Goal: Task Accomplishment & Management: Complete application form

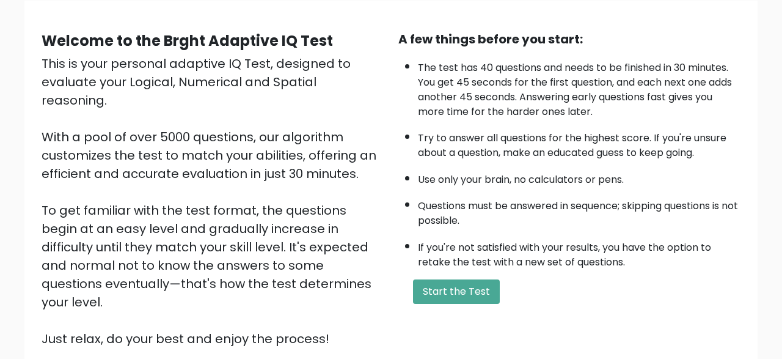
scroll to position [95, 0]
drag, startPoint x: 0, startPoint y: 0, endPoint x: 423, endPoint y: 307, distance: 522.3
click at [423, 307] on div "Welcome to the Brght Adaptive IQ Test This is your personal adaptive IQ Test, d…" at bounding box center [391, 194] width 714 height 327
click at [423, 304] on button "Start the Test" at bounding box center [456, 292] width 87 height 24
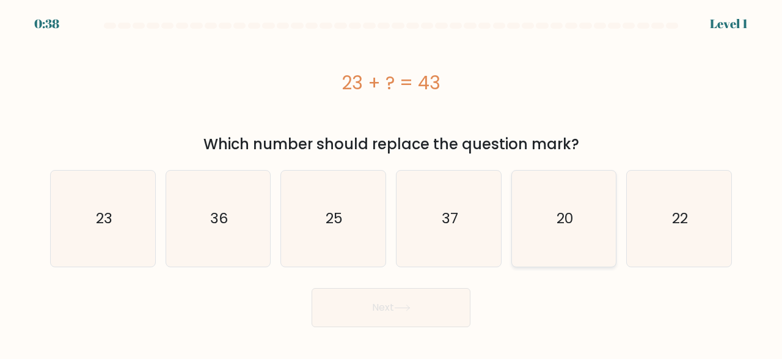
click at [582, 206] on icon "20" at bounding box center [564, 218] width 96 height 96
click at [392, 183] on input "e. 20" at bounding box center [391, 181] width 1 height 3
radio input "true"
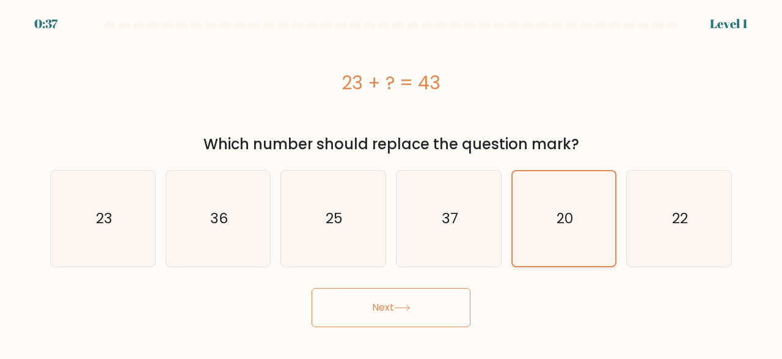
click at [312, 288] on button "Next" at bounding box center [391, 307] width 159 height 39
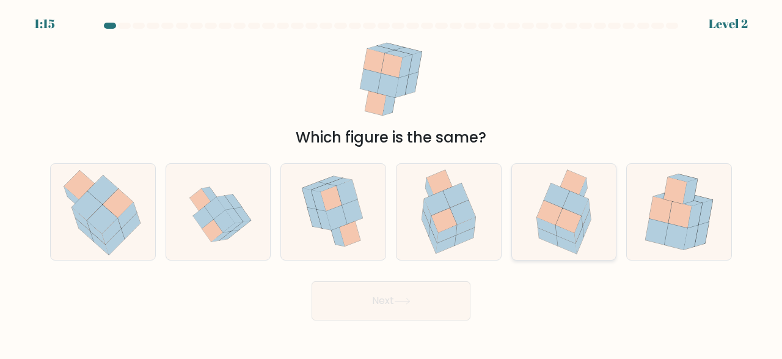
click at [559, 229] on icon at bounding box center [566, 234] width 20 height 18
click at [392, 183] on input "e." at bounding box center [391, 181] width 1 height 3
radio input "true"
click at [404, 305] on button "Next" at bounding box center [391, 300] width 159 height 39
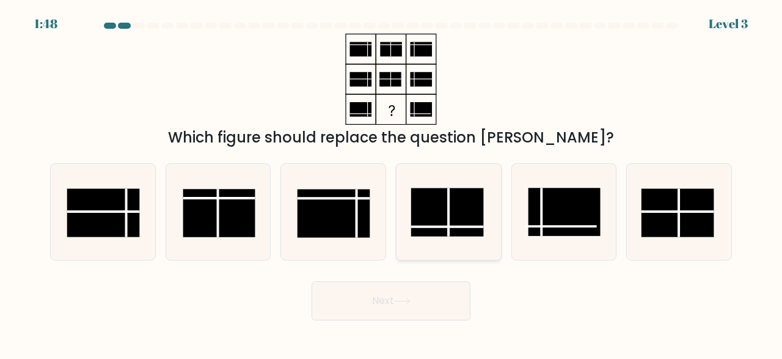
click at [447, 212] on rect at bounding box center [447, 212] width 72 height 48
click at [392, 183] on input "d." at bounding box center [391, 181] width 1 height 3
radio input "true"
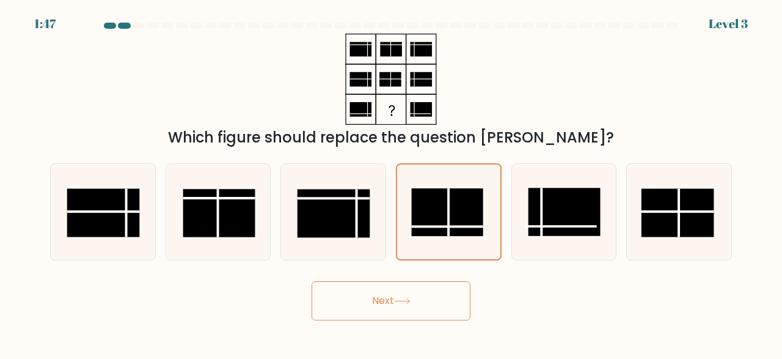
click at [396, 302] on button "Next" at bounding box center [391, 300] width 159 height 39
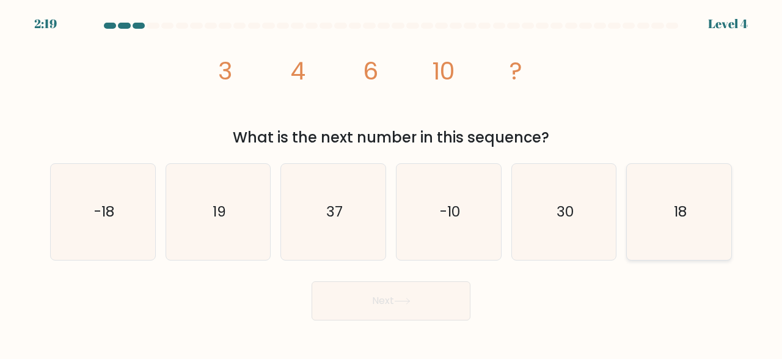
click at [694, 202] on icon "18" at bounding box center [679, 212] width 96 height 96
click at [392, 183] on input "f. 18" at bounding box center [391, 181] width 1 height 3
radio input "true"
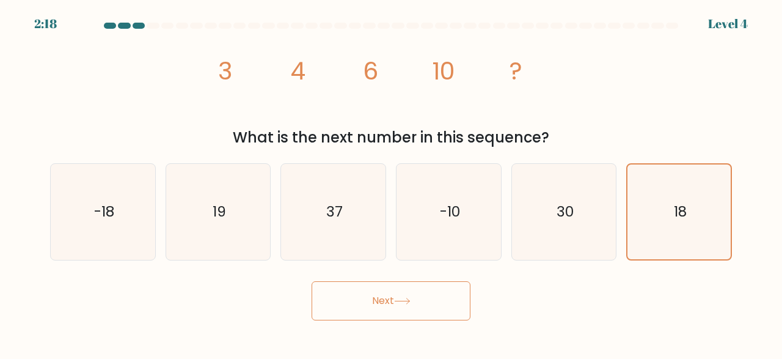
click at [422, 296] on button "Next" at bounding box center [391, 300] width 159 height 39
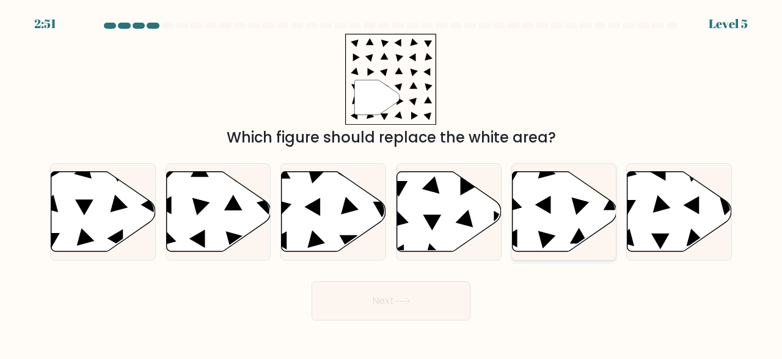
click at [547, 243] on icon at bounding box center [547, 240] width 18 height 18
click at [392, 183] on input "e." at bounding box center [391, 181] width 1 height 3
radio input "true"
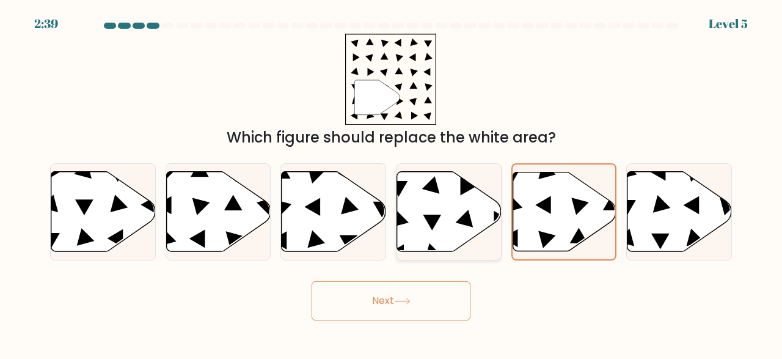
click at [461, 212] on icon at bounding box center [449, 212] width 104 height 80
click at [392, 183] on input "d." at bounding box center [391, 181] width 1 height 3
radio input "true"
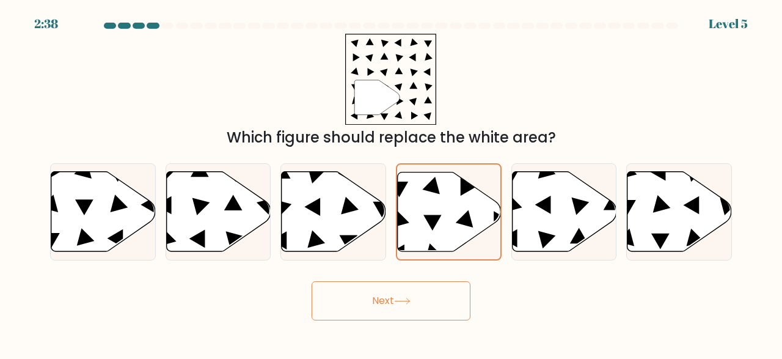
click at [389, 307] on button "Next" at bounding box center [391, 300] width 159 height 39
click at [393, 299] on button "Next" at bounding box center [391, 300] width 159 height 39
click at [580, 86] on div "" Which figure should replace the white area?" at bounding box center [391, 91] width 696 height 115
click at [455, 185] on icon at bounding box center [449, 211] width 103 height 79
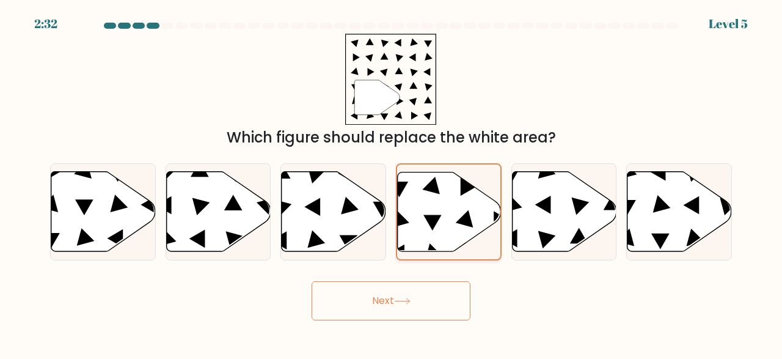
click at [392, 183] on input "d." at bounding box center [391, 181] width 1 height 3
click at [387, 316] on button "Next" at bounding box center [391, 300] width 159 height 39
click at [503, 305] on div "Next" at bounding box center [391, 297] width 696 height 45
click at [322, 225] on icon at bounding box center [334, 212] width 104 height 80
click at [391, 183] on input "c." at bounding box center [391, 181] width 1 height 3
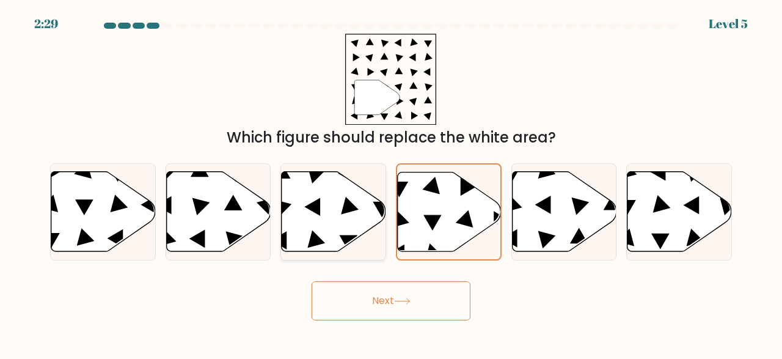
radio input "true"
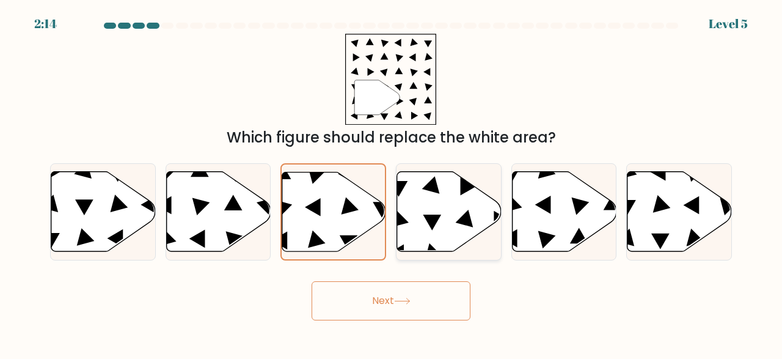
click at [450, 217] on icon at bounding box center [449, 212] width 104 height 80
click at [392, 183] on input "d." at bounding box center [391, 181] width 1 height 3
radio input "true"
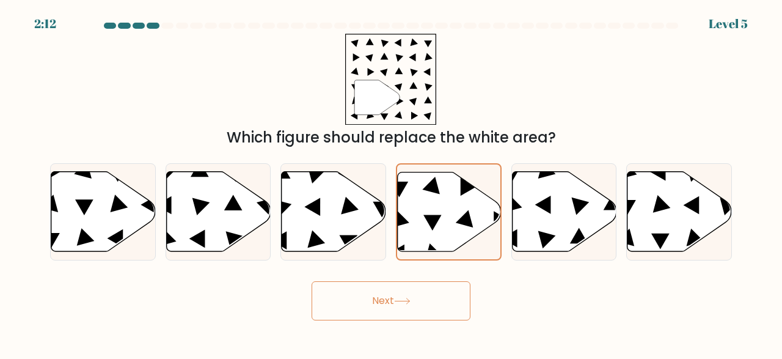
click at [407, 297] on button "Next" at bounding box center [391, 300] width 159 height 39
click at [713, 206] on icon at bounding box center [679, 212] width 104 height 80
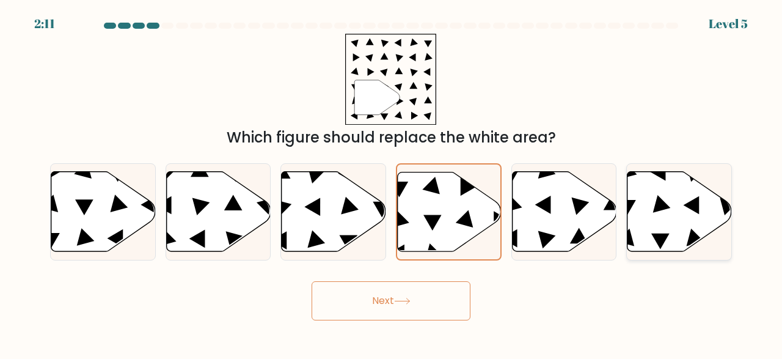
click at [392, 183] on input "f." at bounding box center [391, 181] width 1 height 3
radio input "true"
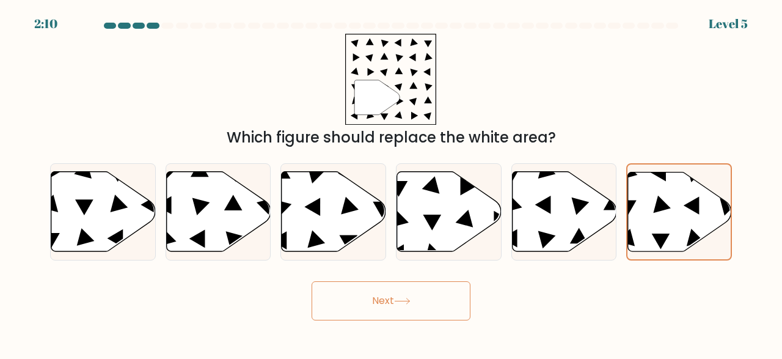
click at [425, 307] on button "Next" at bounding box center [391, 300] width 159 height 39
click at [464, 222] on icon at bounding box center [465, 219] width 18 height 18
click at [392, 183] on input "d." at bounding box center [391, 181] width 1 height 3
radio input "true"
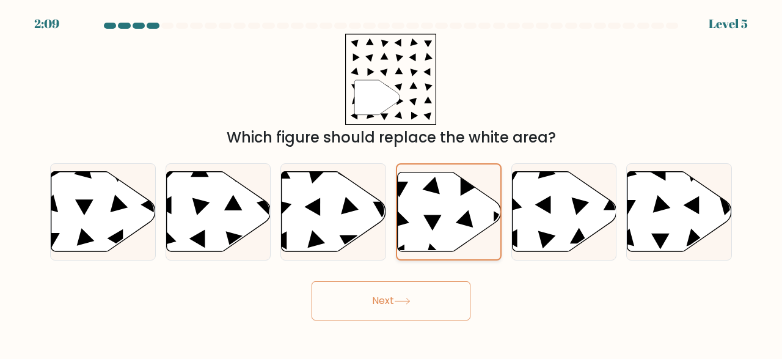
click at [464, 222] on icon at bounding box center [464, 218] width 17 height 17
click at [392, 183] on input "d." at bounding box center [391, 181] width 1 height 3
click at [464, 222] on icon at bounding box center [464, 218] width 17 height 17
click at [392, 183] on input "d." at bounding box center [391, 181] width 1 height 3
click at [464, 222] on icon at bounding box center [464, 218] width 17 height 17
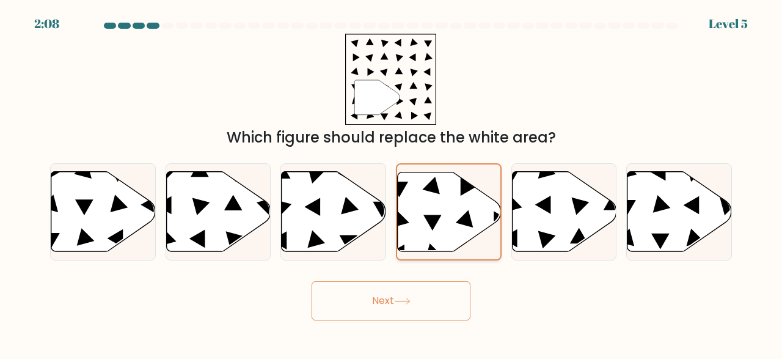
click at [392, 183] on input "d." at bounding box center [391, 181] width 1 height 3
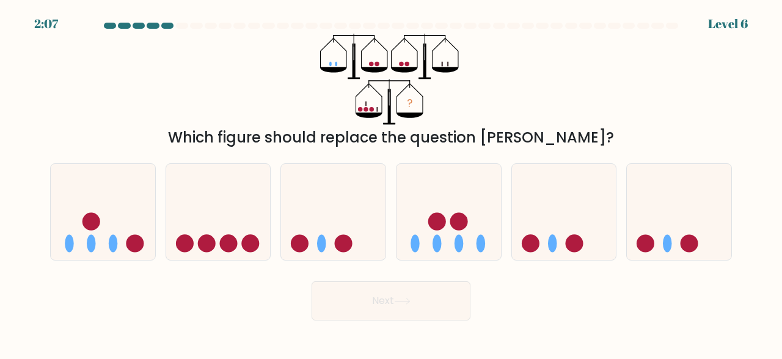
click at [405, 293] on button "Next" at bounding box center [391, 300] width 159 height 39
click at [582, 291] on div "Next" at bounding box center [391, 297] width 696 height 45
click at [96, 230] on icon at bounding box center [103, 212] width 104 height 86
click at [391, 183] on input "a." at bounding box center [391, 181] width 1 height 3
radio input "true"
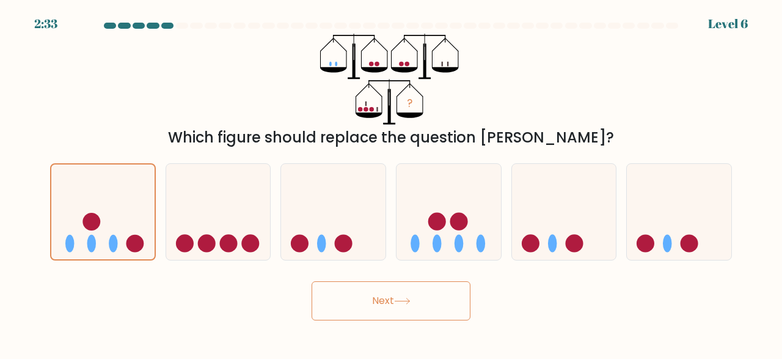
click at [389, 299] on button "Next" at bounding box center [391, 300] width 159 height 39
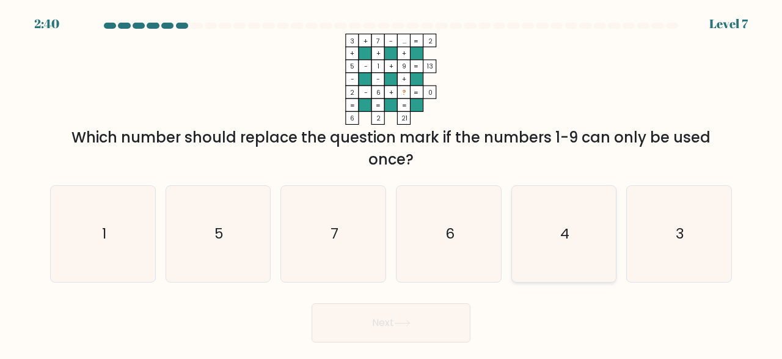
click at [608, 195] on icon "4" at bounding box center [564, 234] width 96 height 96
click at [392, 183] on input "e. 4" at bounding box center [391, 181] width 1 height 3
radio input "true"
click at [403, 331] on button "Next" at bounding box center [391, 322] width 159 height 39
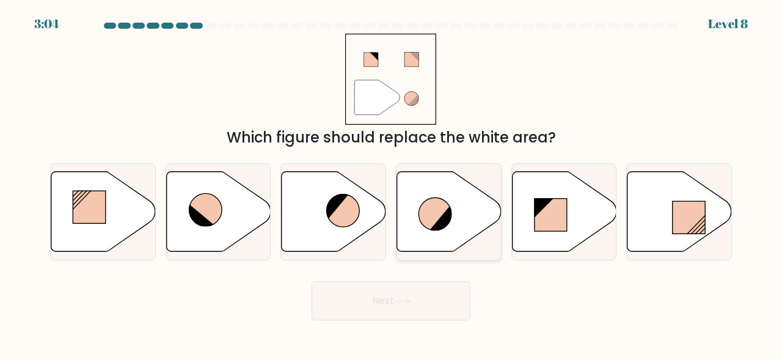
click at [444, 224] on icon at bounding box center [441, 218] width 24 height 26
click at [392, 183] on input "d." at bounding box center [391, 181] width 1 height 3
radio input "true"
click at [406, 299] on icon at bounding box center [402, 301] width 16 height 7
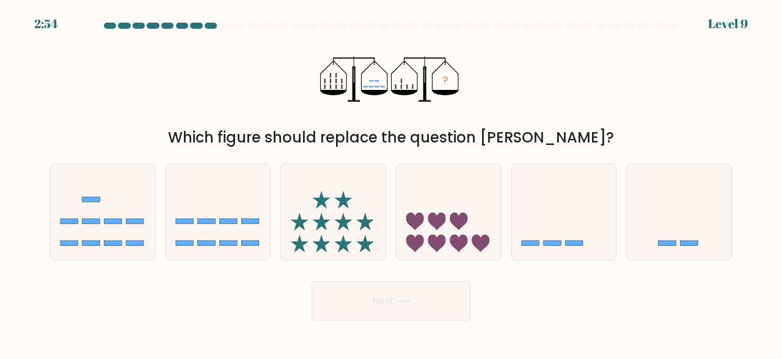
click at [626, 244] on div "f." at bounding box center [678, 211] width 115 height 97
click at [599, 245] on icon at bounding box center [564, 212] width 104 height 86
click at [392, 183] on input "e." at bounding box center [391, 181] width 1 height 3
radio input "true"
click at [401, 307] on button "Next" at bounding box center [391, 300] width 159 height 39
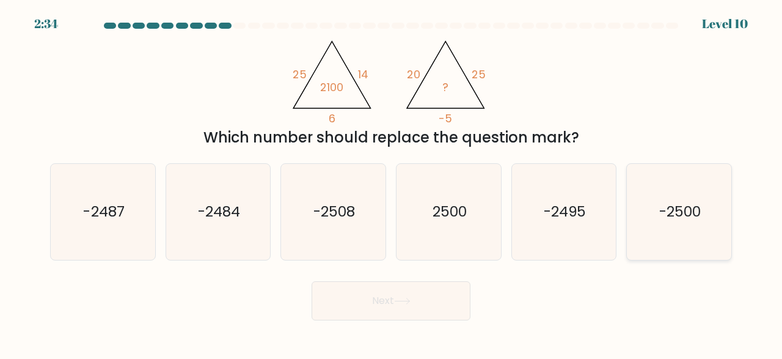
click at [629, 208] on div "-2500" at bounding box center [679, 211] width 106 height 97
click at [392, 183] on input "f. -2500" at bounding box center [391, 181] width 1 height 3
radio input "true"
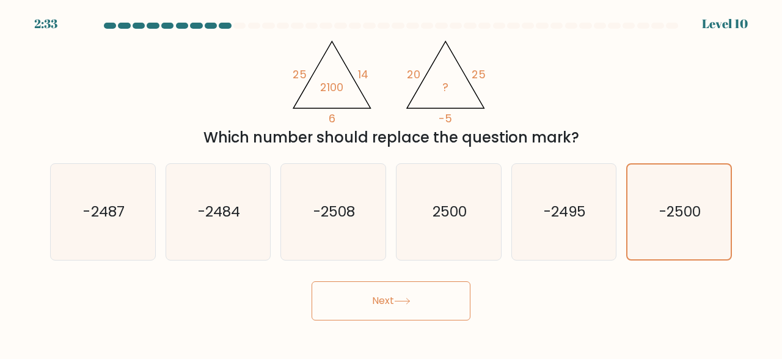
click at [351, 286] on button "Next" at bounding box center [391, 300] width 159 height 39
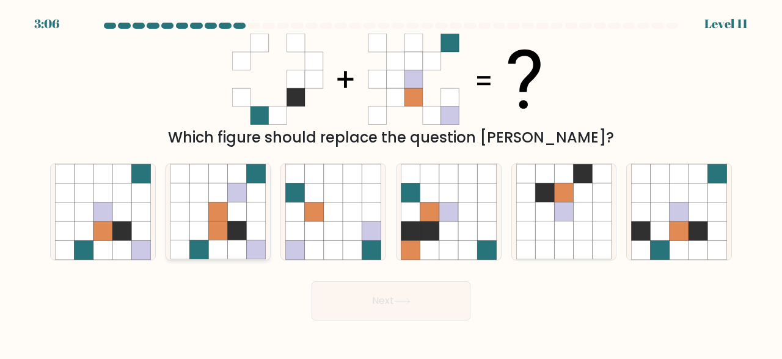
click at [214, 235] on icon at bounding box center [217, 230] width 19 height 19
click at [391, 183] on input "b." at bounding box center [391, 181] width 1 height 3
radio input "true"
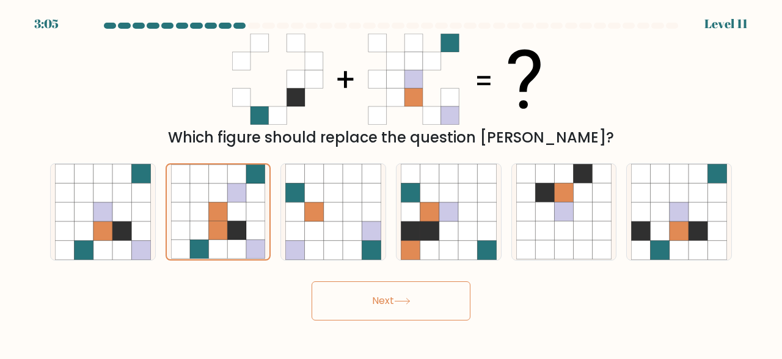
click at [376, 292] on button "Next" at bounding box center [391, 300] width 159 height 39
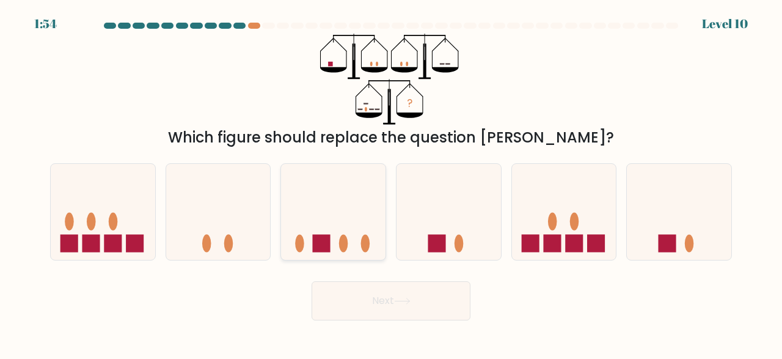
click at [335, 247] on icon at bounding box center [333, 212] width 104 height 86
click at [391, 183] on input "c." at bounding box center [391, 181] width 1 height 3
radio input "true"
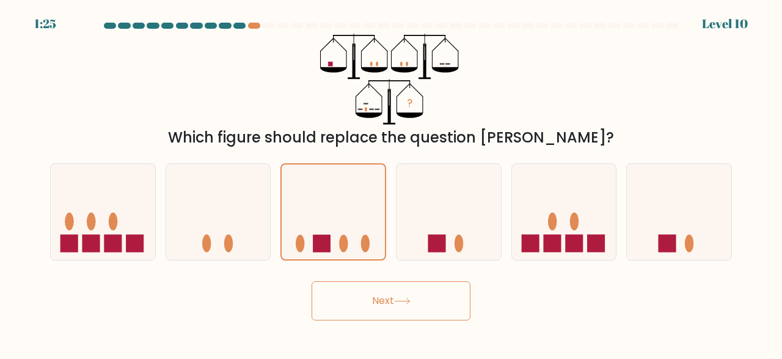
click at [440, 307] on button "Next" at bounding box center [391, 300] width 159 height 39
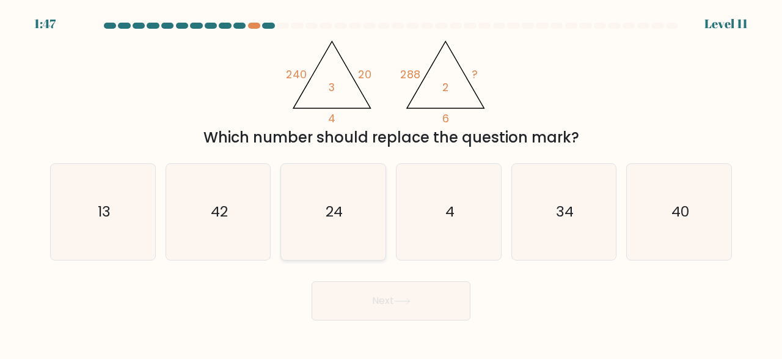
click at [293, 202] on icon "24" at bounding box center [333, 212] width 96 height 96
click at [391, 183] on input "c. 24" at bounding box center [391, 181] width 1 height 3
radio input "true"
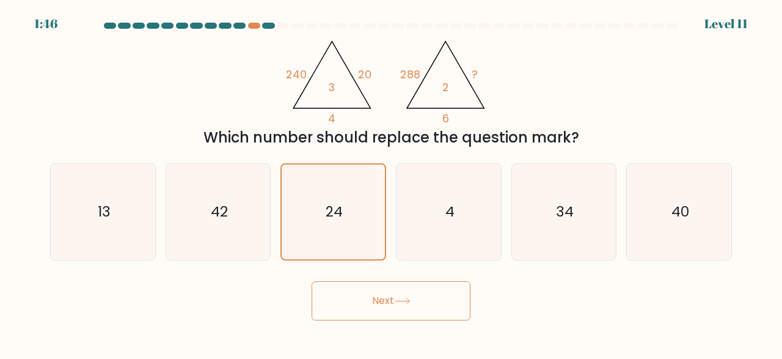
click at [367, 322] on body "1:46 Level 11" at bounding box center [391, 179] width 782 height 359
click at [390, 314] on button "Next" at bounding box center [391, 300] width 159 height 39
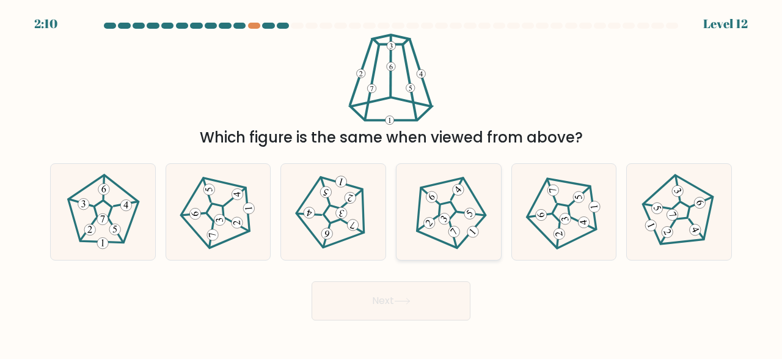
click at [475, 213] on 661 at bounding box center [470, 213] width 16 height 16
click at [392, 183] on input "d." at bounding box center [391, 181] width 1 height 3
radio input "true"
click at [117, 228] on 177 at bounding box center [115, 230] width 12 height 12
click at [391, 183] on input "a." at bounding box center [391, 181] width 1 height 3
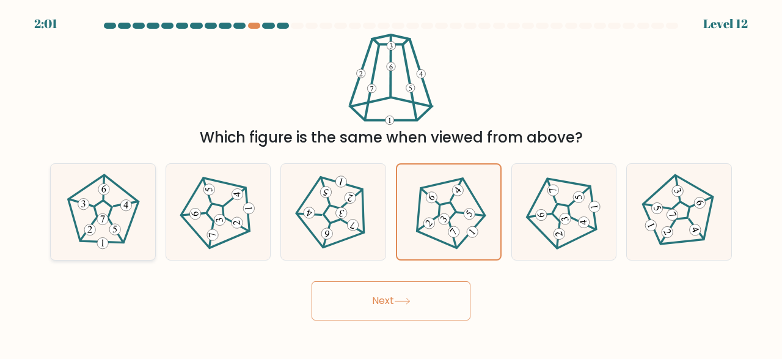
radio input "true"
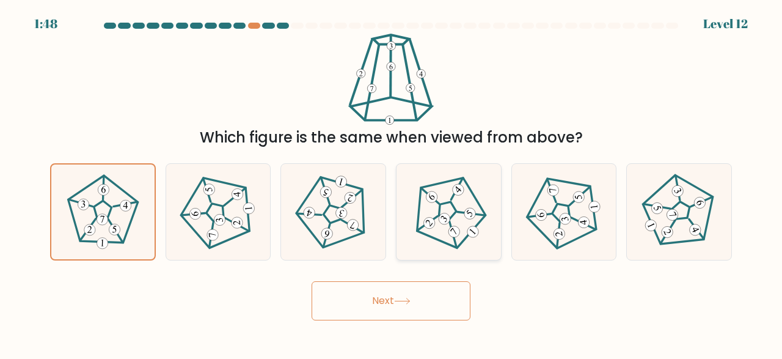
click at [469, 200] on icon at bounding box center [449, 211] width 76 height 76
click at [392, 183] on input "d." at bounding box center [391, 181] width 1 height 3
radio input "true"
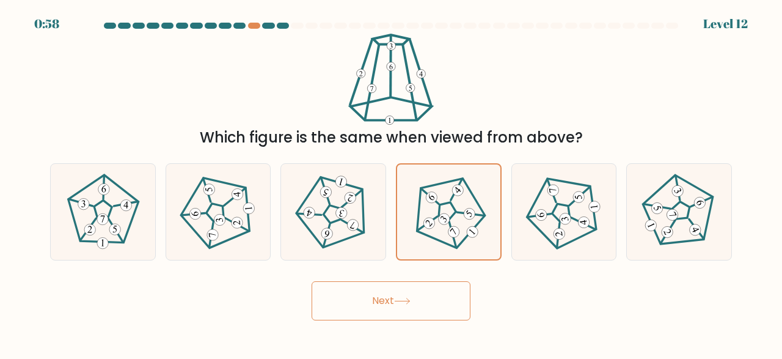
click at [418, 308] on button "Next" at bounding box center [391, 300] width 159 height 39
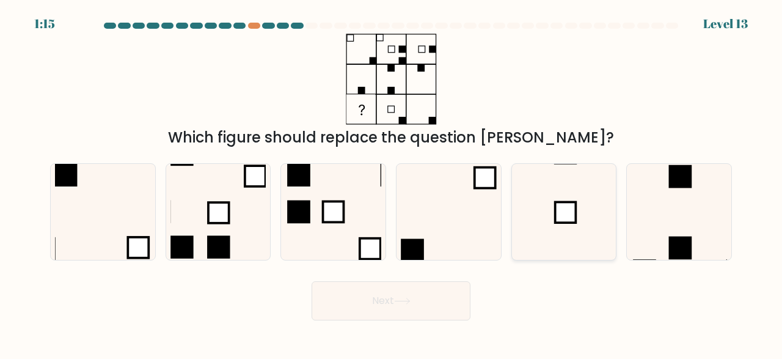
click at [593, 219] on icon at bounding box center [564, 212] width 96 height 96
click at [392, 183] on input "e." at bounding box center [391, 181] width 1 height 3
radio input "true"
click at [429, 309] on button "Next" at bounding box center [391, 300] width 159 height 39
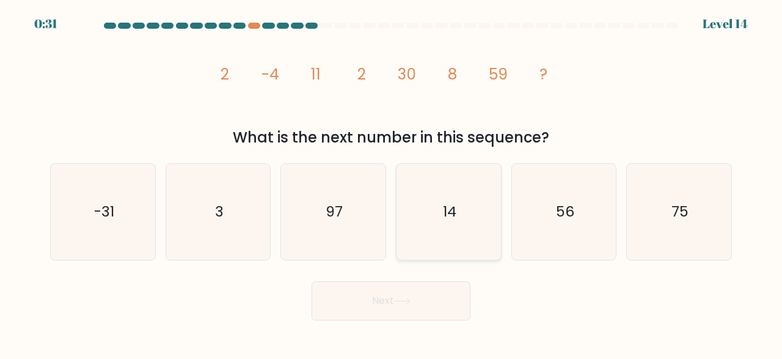
click at [420, 203] on icon "14" at bounding box center [449, 212] width 96 height 96
click at [392, 183] on input "d. 14" at bounding box center [391, 181] width 1 height 3
radio input "true"
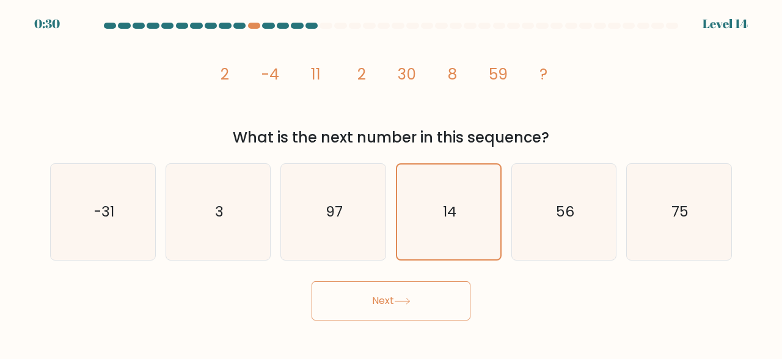
click at [389, 287] on button "Next" at bounding box center [391, 300] width 159 height 39
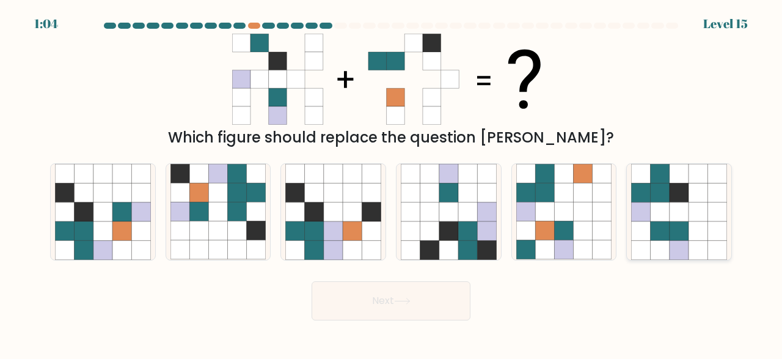
click at [658, 212] on icon at bounding box center [660, 211] width 19 height 19
click at [392, 183] on input "f." at bounding box center [391, 181] width 1 height 3
radio input "true"
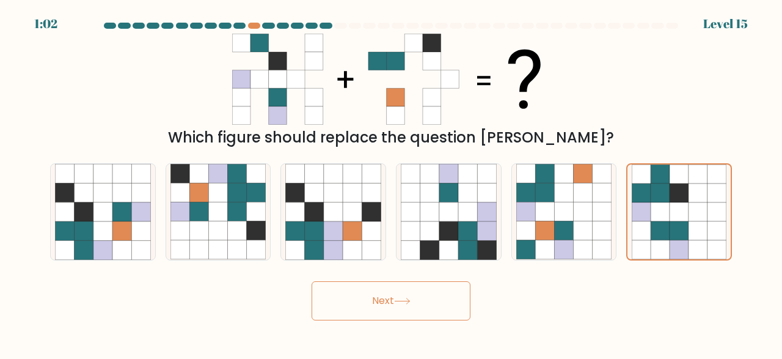
click at [403, 301] on icon at bounding box center [402, 301] width 16 height 7
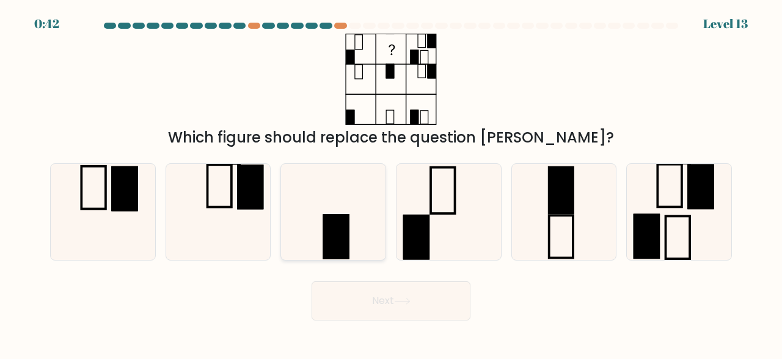
click at [349, 250] on rect at bounding box center [336, 236] width 26 height 45
click at [391, 183] on input "c." at bounding box center [391, 181] width 1 height 3
radio input "true"
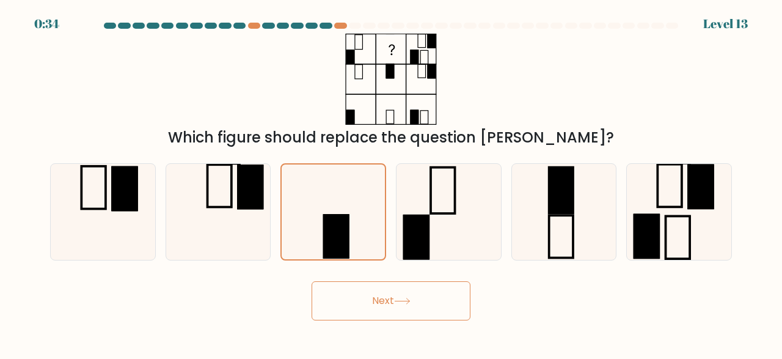
click at [356, 298] on button "Next" at bounding box center [391, 300] width 159 height 39
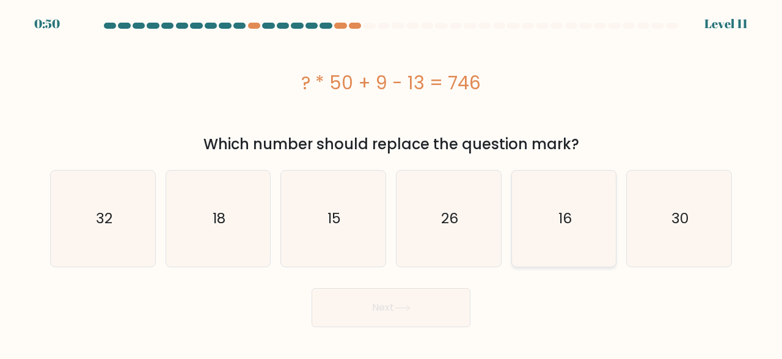
click at [598, 240] on icon "16" at bounding box center [564, 218] width 96 height 96
click at [392, 183] on input "e. 16" at bounding box center [391, 181] width 1 height 3
radio input "true"
click at [332, 304] on button "Next" at bounding box center [391, 307] width 159 height 39
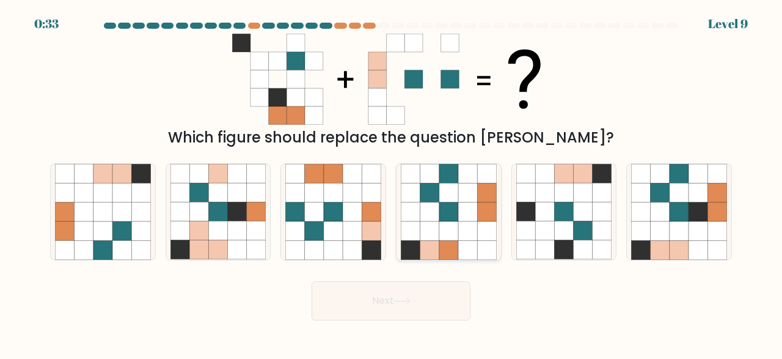
click at [444, 245] on icon at bounding box center [448, 249] width 19 height 19
click at [392, 183] on input "d." at bounding box center [391, 181] width 1 height 3
radio input "true"
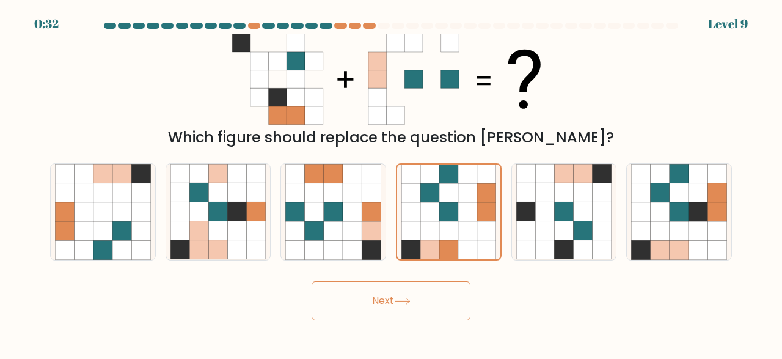
click at [403, 312] on button "Next" at bounding box center [391, 300] width 159 height 39
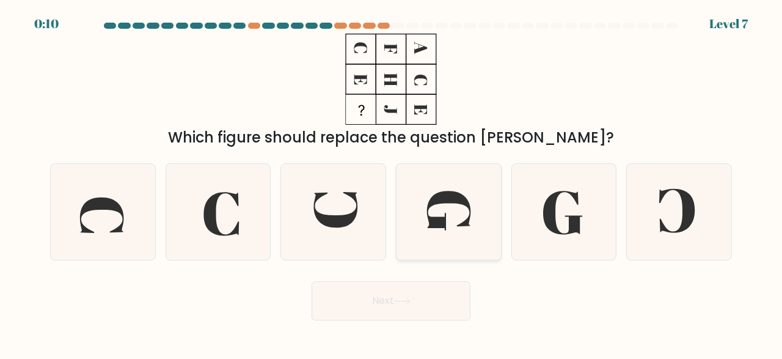
click at [447, 224] on icon at bounding box center [449, 212] width 96 height 96
click at [392, 183] on input "d." at bounding box center [391, 181] width 1 height 3
radio input "true"
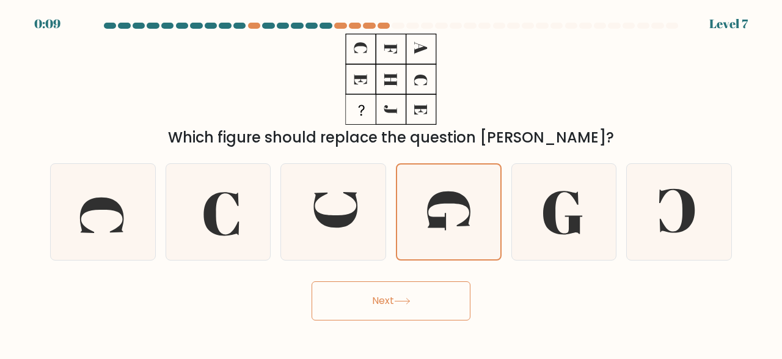
click at [363, 290] on button "Next" at bounding box center [391, 300] width 159 height 39
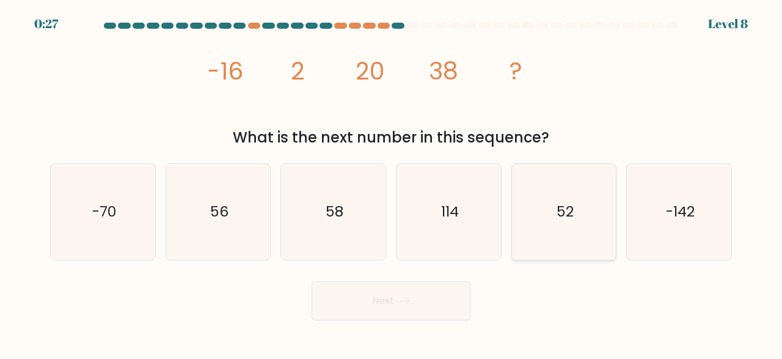
click at [552, 243] on icon "52" at bounding box center [564, 212] width 96 height 96
click at [392, 183] on input "e. 52" at bounding box center [391, 181] width 1 height 3
radio input "true"
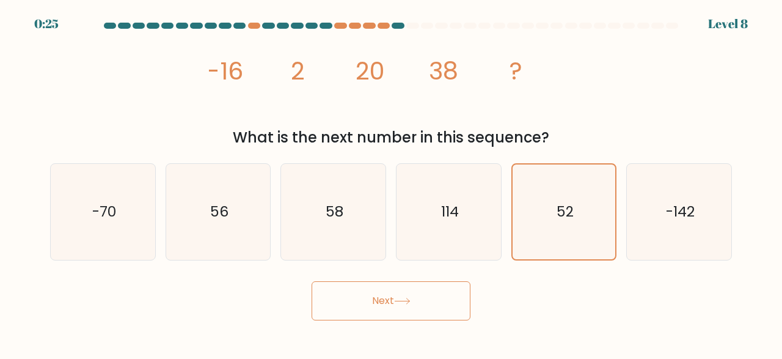
click at [417, 296] on button "Next" at bounding box center [391, 300] width 159 height 39
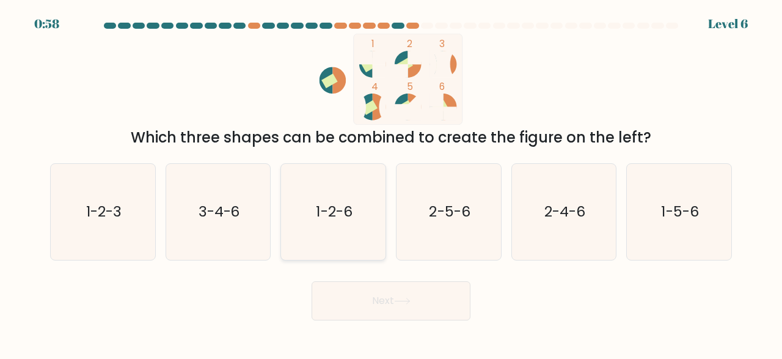
click at [334, 218] on icon "1-2-6" at bounding box center [333, 212] width 96 height 96
click at [391, 183] on input "c. 1-2-6" at bounding box center [391, 181] width 1 height 3
radio input "true"
click at [340, 290] on button "Next" at bounding box center [391, 300] width 159 height 39
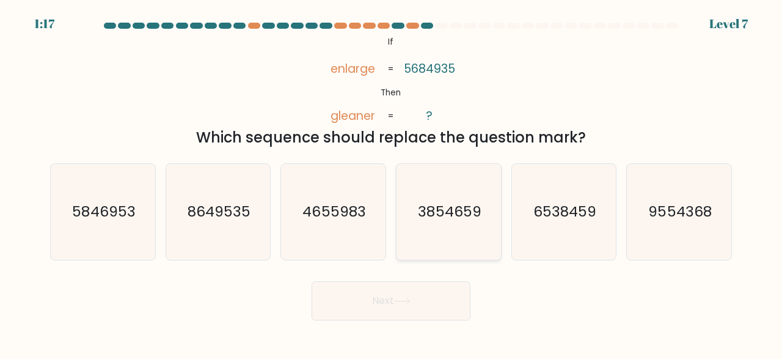
click at [477, 219] on icon "3854659" at bounding box center [449, 212] width 96 height 96
click at [392, 183] on input "d. 3854659" at bounding box center [391, 181] width 1 height 3
radio input "true"
click at [388, 304] on button "Next" at bounding box center [391, 300] width 159 height 39
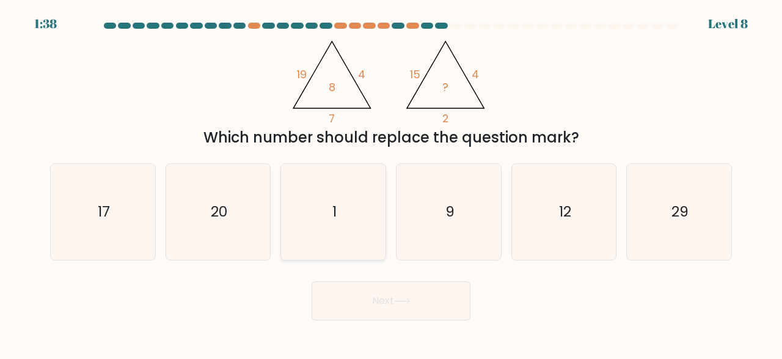
click at [361, 233] on icon "1" at bounding box center [333, 212] width 96 height 96
click at [391, 183] on input "c. 1" at bounding box center [391, 181] width 1 height 3
radio input "true"
click at [379, 310] on button "Next" at bounding box center [391, 300] width 159 height 39
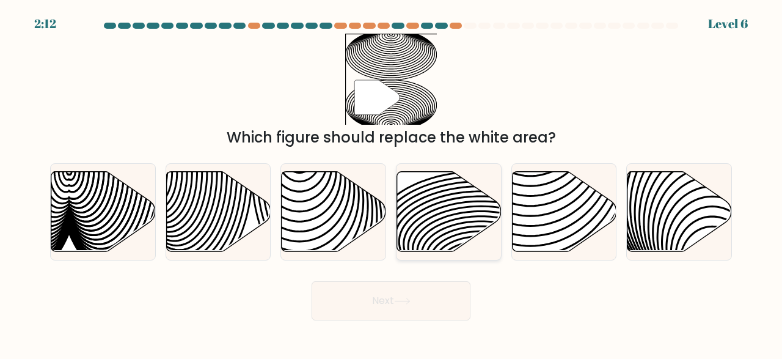
click at [440, 247] on icon at bounding box center [449, 212] width 104 height 80
click at [392, 183] on input "d." at bounding box center [391, 181] width 1 height 3
radio input "true"
click at [403, 301] on icon at bounding box center [402, 301] width 16 height 7
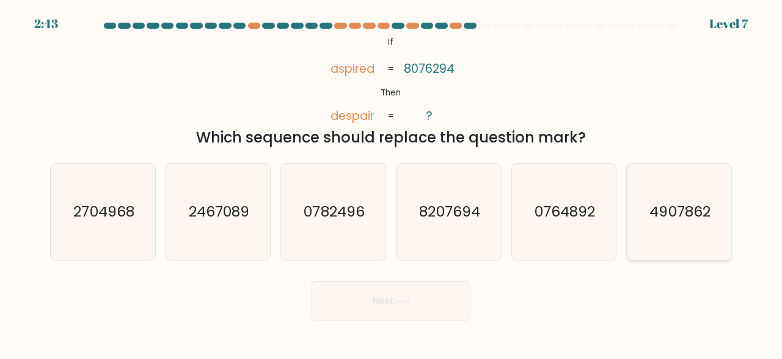
click at [669, 207] on text "4907862" at bounding box center [680, 212] width 60 height 20
click at [392, 183] on input "f. 4907862" at bounding box center [391, 181] width 1 height 3
radio input "true"
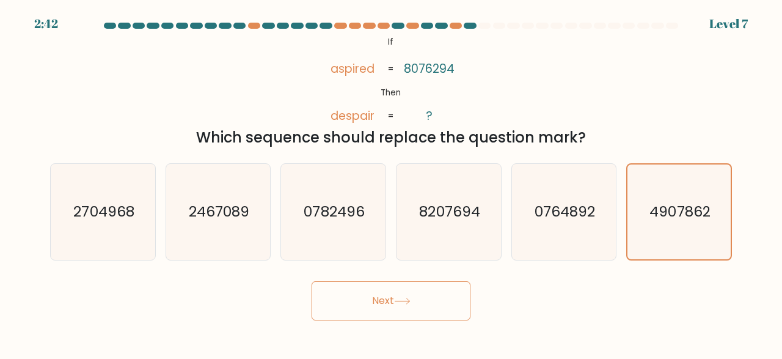
click at [433, 295] on button "Next" at bounding box center [391, 300] width 159 height 39
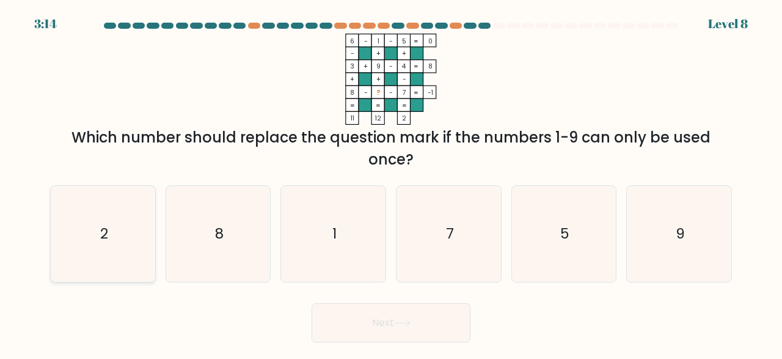
click at [85, 213] on icon "2" at bounding box center [103, 234] width 96 height 96
click at [391, 183] on input "a. 2" at bounding box center [391, 181] width 1 height 3
radio input "true"
click at [406, 327] on button "Next" at bounding box center [391, 322] width 159 height 39
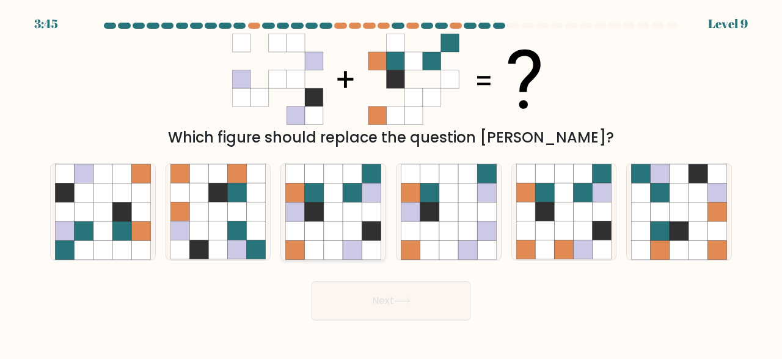
click at [371, 249] on icon at bounding box center [371, 249] width 19 height 19
click at [391, 183] on input "c." at bounding box center [391, 181] width 1 height 3
radio input "true"
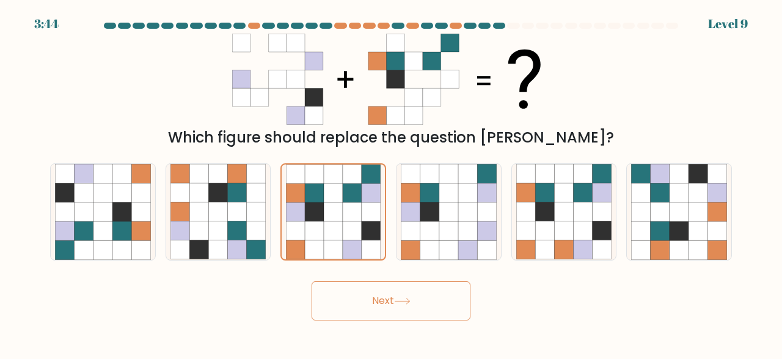
click at [367, 299] on button "Next" at bounding box center [391, 300] width 159 height 39
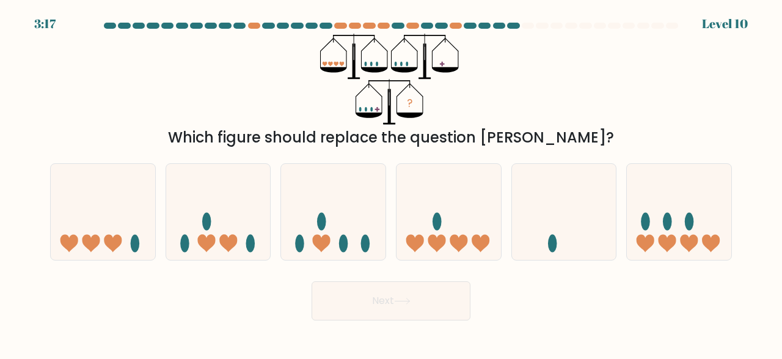
click at [57, 261] on form at bounding box center [391, 172] width 782 height 298
click at [101, 230] on icon at bounding box center [103, 212] width 104 height 86
click at [391, 183] on input "a." at bounding box center [391, 181] width 1 height 3
radio input "true"
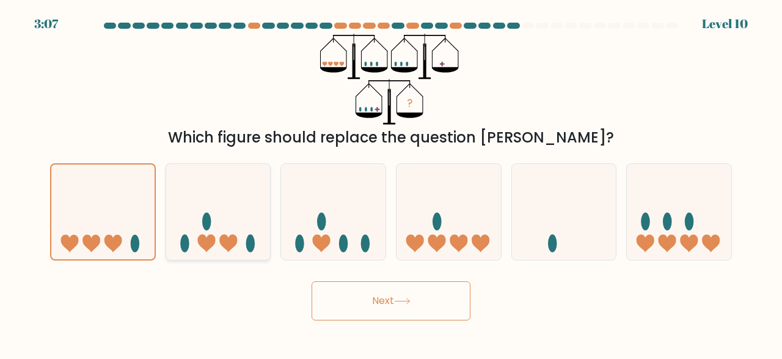
click at [214, 234] on icon at bounding box center [218, 212] width 104 height 86
click at [391, 183] on input "b." at bounding box center [391, 181] width 1 height 3
radio input "true"
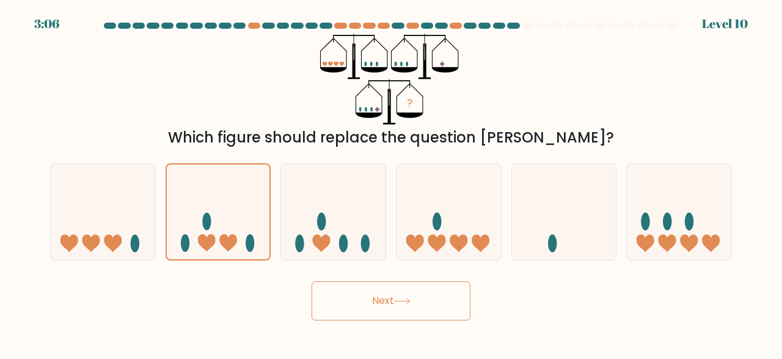
click at [623, 224] on div "f." at bounding box center [678, 211] width 115 height 97
click at [631, 224] on icon at bounding box center [679, 212] width 104 height 86
click at [392, 183] on input "f." at bounding box center [391, 181] width 1 height 3
radio input "true"
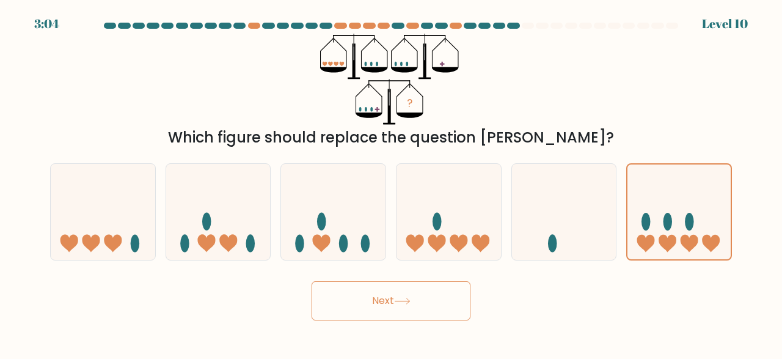
click at [426, 301] on button "Next" at bounding box center [391, 300] width 159 height 39
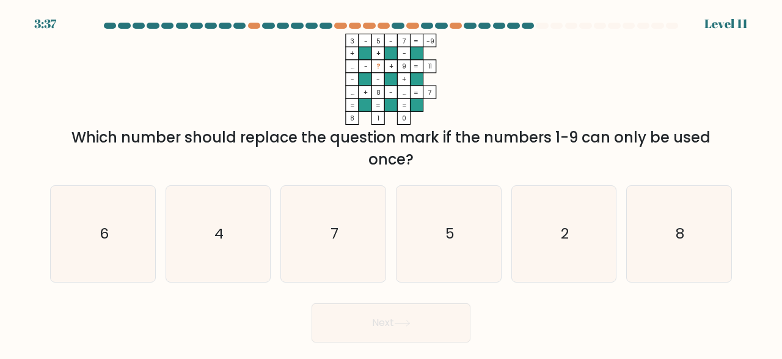
click at [234, 183] on div "a. 6 b. 4 c. 7 d." at bounding box center [391, 228] width 692 height 107
click at [230, 195] on icon "4" at bounding box center [218, 234] width 96 height 96
click at [391, 183] on input "b. 4" at bounding box center [391, 181] width 1 height 3
radio input "true"
click at [365, 330] on button "Next" at bounding box center [391, 322] width 159 height 39
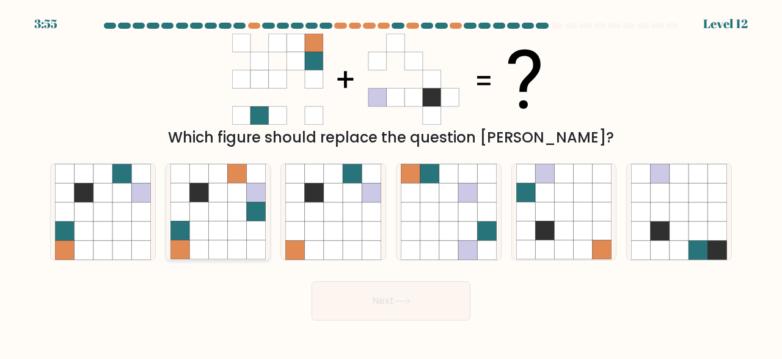
click at [196, 231] on icon at bounding box center [198, 230] width 19 height 19
click at [391, 183] on input "b." at bounding box center [391, 181] width 1 height 3
radio input "true"
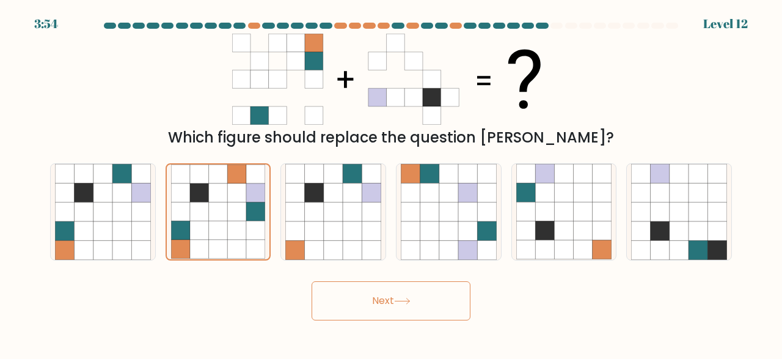
click at [403, 321] on body "3:54 Level 12" at bounding box center [391, 179] width 782 height 359
click at [428, 302] on button "Next" at bounding box center [391, 300] width 159 height 39
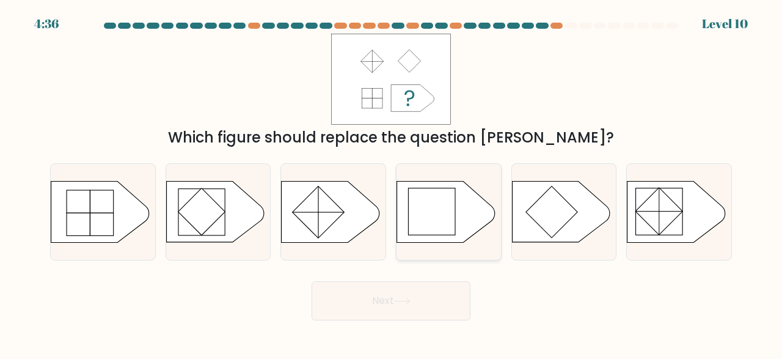
click at [442, 236] on icon at bounding box center [446, 211] width 98 height 61
click at [392, 183] on input "d." at bounding box center [391, 181] width 1 height 3
radio input "true"
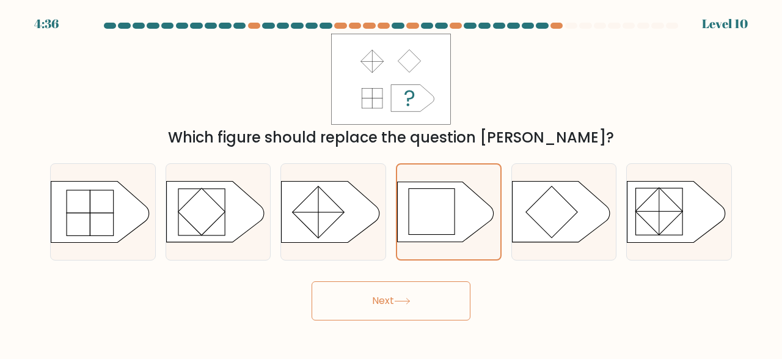
click at [389, 304] on button "Next" at bounding box center [391, 300] width 159 height 39
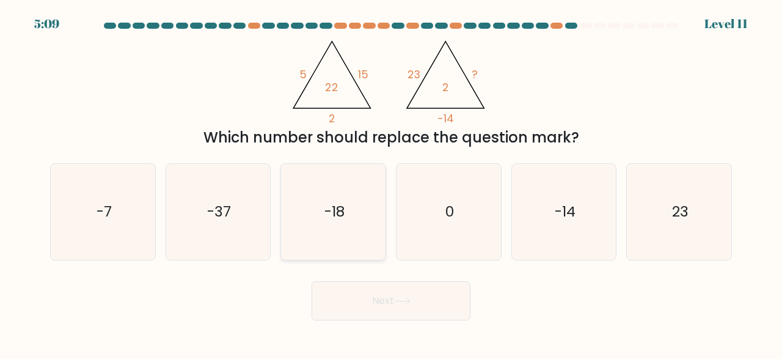
click at [349, 239] on icon "-18" at bounding box center [333, 212] width 96 height 96
click at [391, 183] on input "c. -18" at bounding box center [391, 181] width 1 height 3
radio input "true"
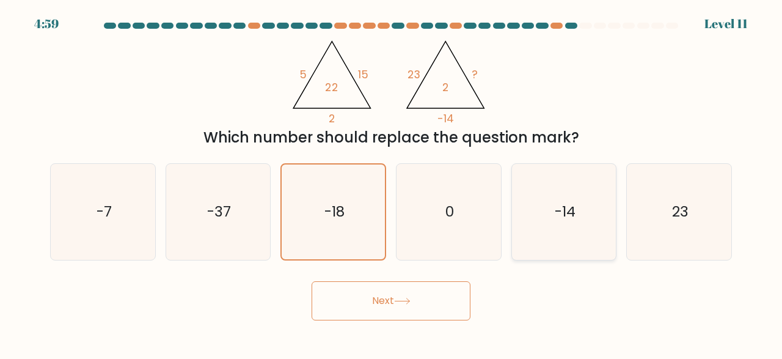
click at [550, 212] on icon "-14" at bounding box center [564, 212] width 96 height 96
click at [392, 183] on input "e. -14" at bounding box center [391, 181] width 1 height 3
radio input "true"
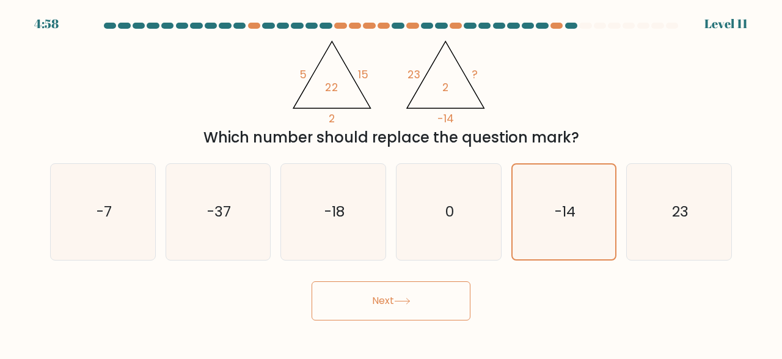
click at [404, 296] on button "Next" at bounding box center [391, 300] width 159 height 39
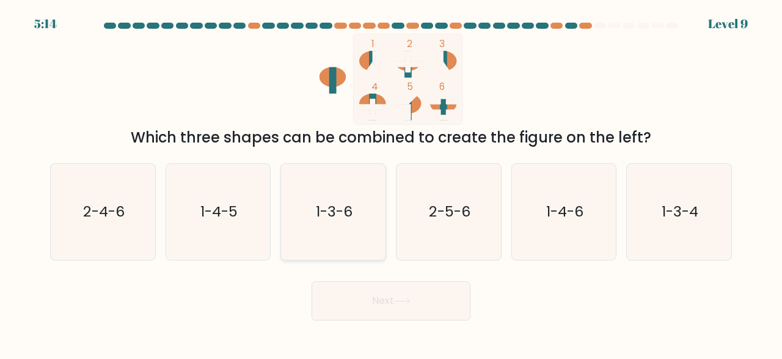
click at [327, 217] on text "1-3-6" at bounding box center [334, 212] width 37 height 20
click at [391, 183] on input "c. 1-3-6" at bounding box center [391, 181] width 1 height 3
radio input "true"
click at [362, 305] on button "Next" at bounding box center [391, 300] width 159 height 39
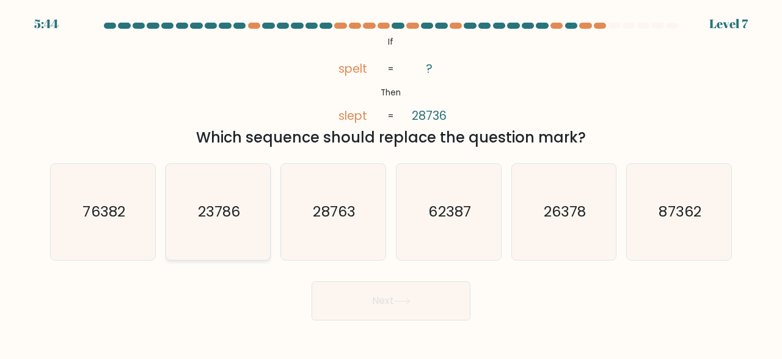
click at [237, 207] on text "23786" at bounding box center [219, 212] width 42 height 20
click at [391, 183] on input "b. 23786" at bounding box center [391, 181] width 1 height 3
radio input "true"
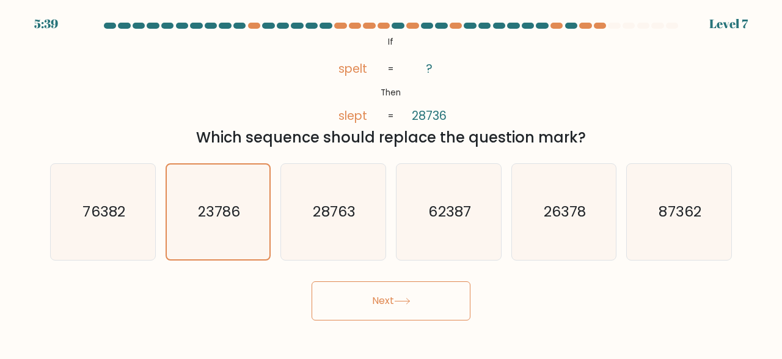
click at [389, 310] on button "Next" at bounding box center [391, 300] width 159 height 39
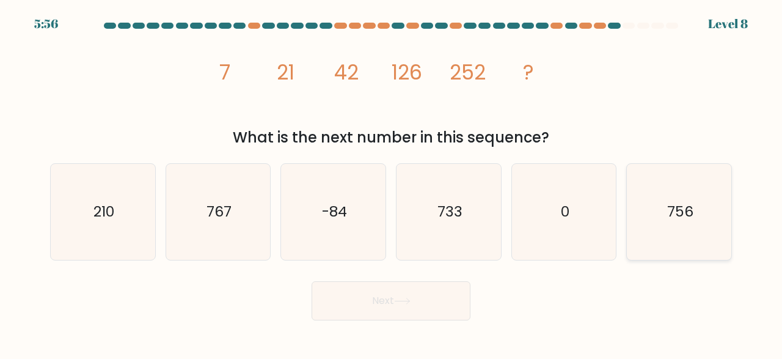
click at [648, 213] on icon "756" at bounding box center [679, 212] width 96 height 96
click at [392, 183] on input "f. 756" at bounding box center [391, 181] width 1 height 3
radio input "true"
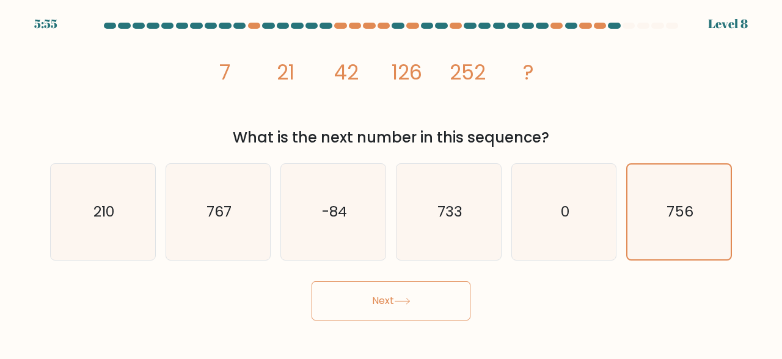
click at [376, 302] on button "Next" at bounding box center [391, 300] width 159 height 39
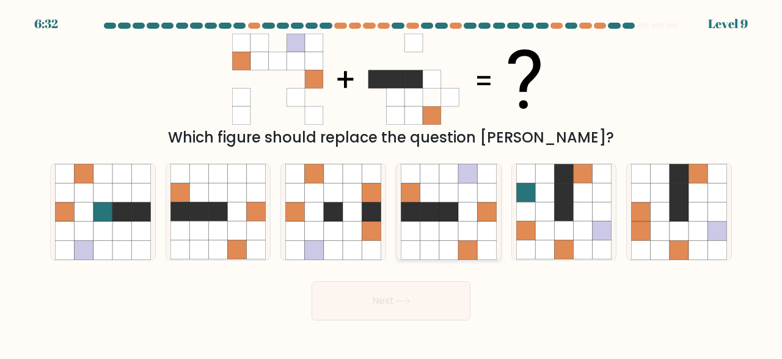
click at [467, 186] on icon at bounding box center [467, 192] width 19 height 19
click at [392, 183] on input "d." at bounding box center [391, 181] width 1 height 3
radio input "true"
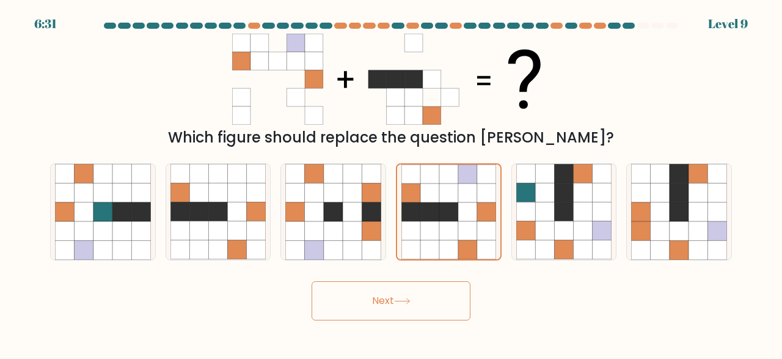
click at [352, 324] on body "6:31 Level 9" at bounding box center [391, 179] width 782 height 359
click at [370, 307] on button "Next" at bounding box center [391, 300] width 159 height 39
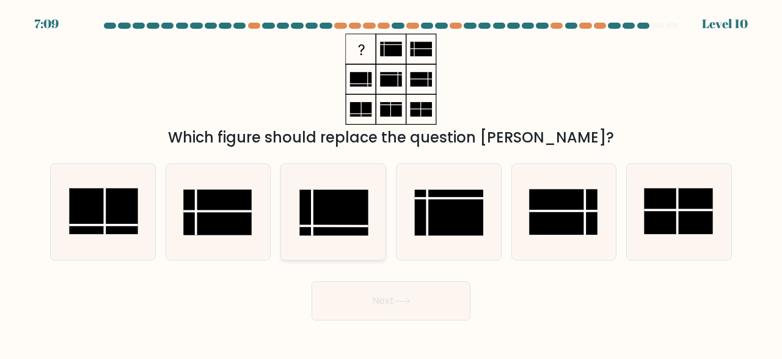
click at [342, 199] on rect at bounding box center [334, 212] width 68 height 46
click at [391, 183] on input "c." at bounding box center [391, 181] width 1 height 3
radio input "true"
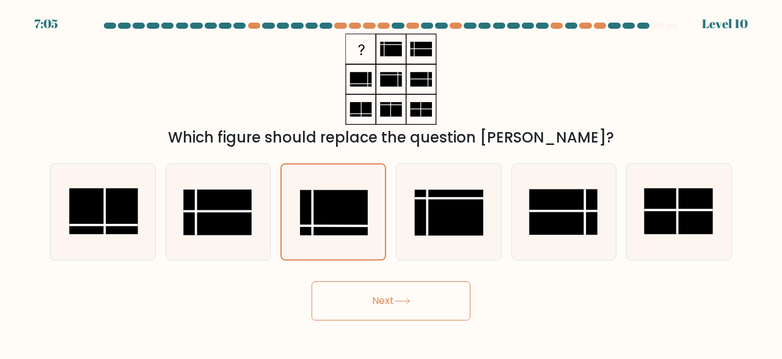
click at [349, 294] on button "Next" at bounding box center [391, 300] width 159 height 39
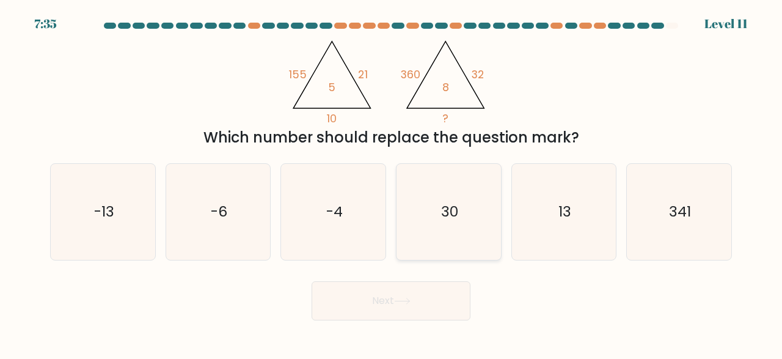
click at [489, 213] on icon "30" at bounding box center [449, 212] width 96 height 96
click at [392, 183] on input "d. 30" at bounding box center [391, 181] width 1 height 3
radio input "true"
click at [364, 307] on button "Next" at bounding box center [391, 300] width 159 height 39
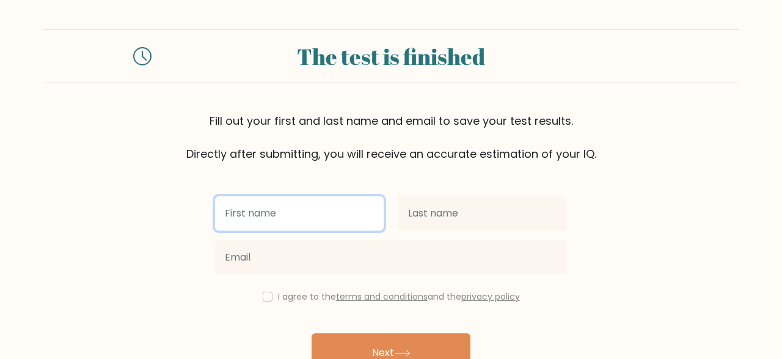
scroll to position [45, 0]
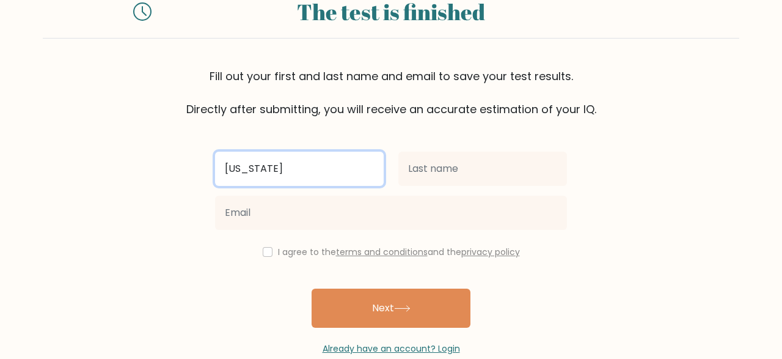
type input "[US_STATE]"
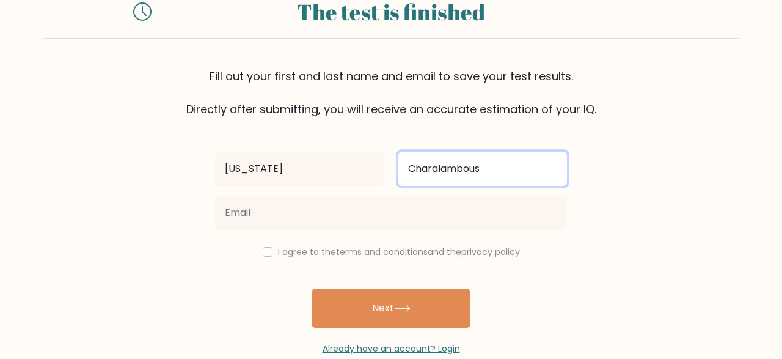
type input "Charalambous"
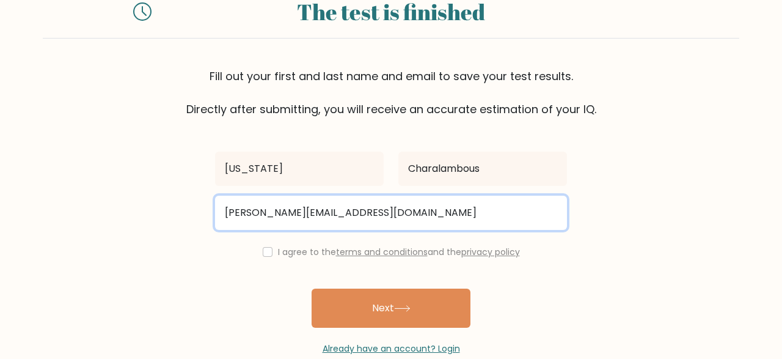
type input "joyce.cha60@gmail.com"
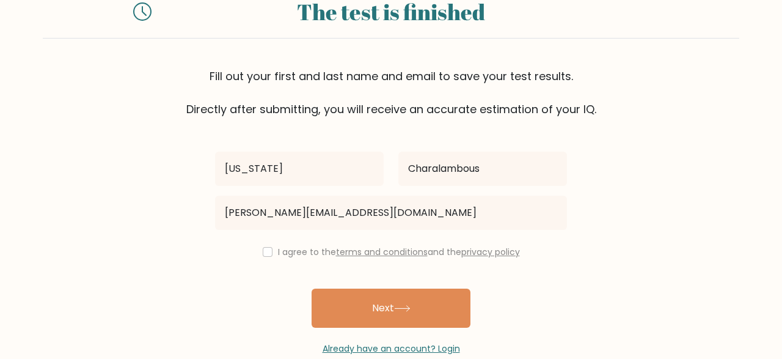
click at [284, 253] on label "I agree to the terms and conditions and the privacy policy" at bounding box center [399, 252] width 242 height 12
click at [258, 248] on div "I agree to the terms and conditions and the privacy policy" at bounding box center [391, 251] width 367 height 15
click at [263, 251] on input "checkbox" at bounding box center [268, 252] width 10 height 10
checkbox input "true"
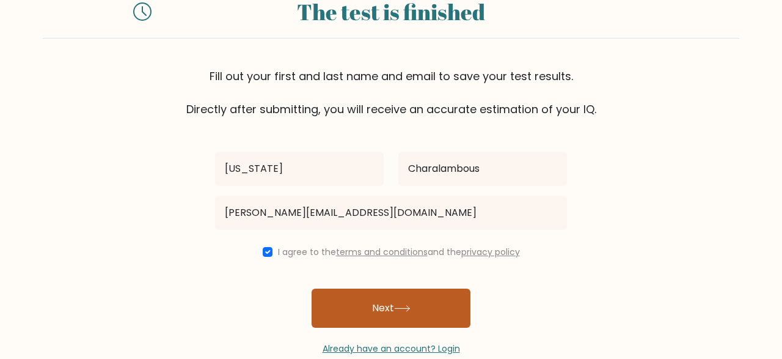
click at [377, 298] on button "Next" at bounding box center [391, 307] width 159 height 39
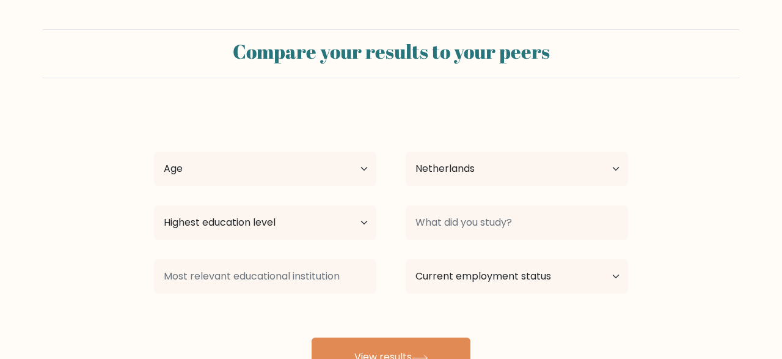
select select "NL"
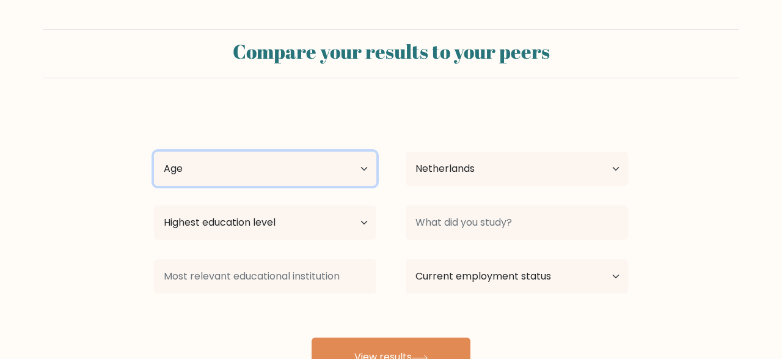
select select "25_34"
click option "25-34 years old" at bounding box center [0, 0] width 0 height 0
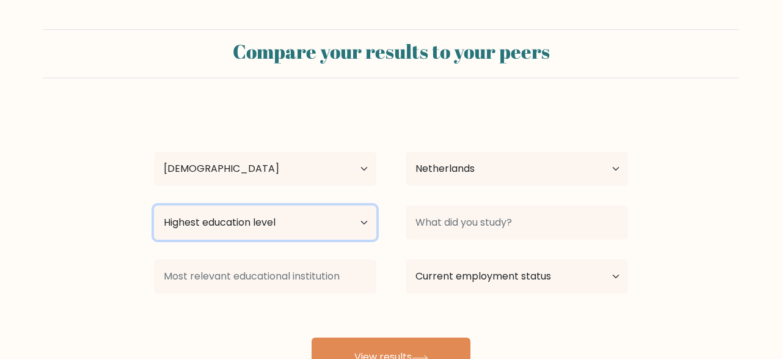
select select "masters_degree"
click option "Master's degree" at bounding box center [0, 0] width 0 height 0
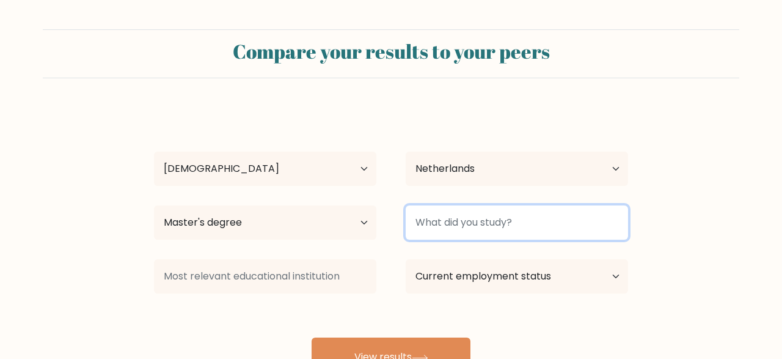
click at [467, 210] on input at bounding box center [517, 222] width 222 height 34
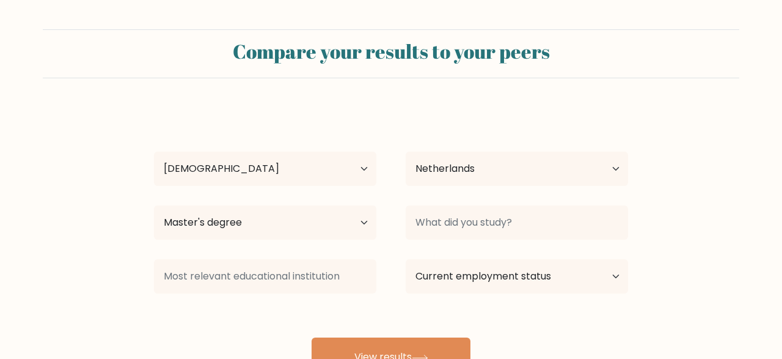
click at [401, 40] on h2 "Compare your results to your peers" at bounding box center [391, 51] width 682 height 23
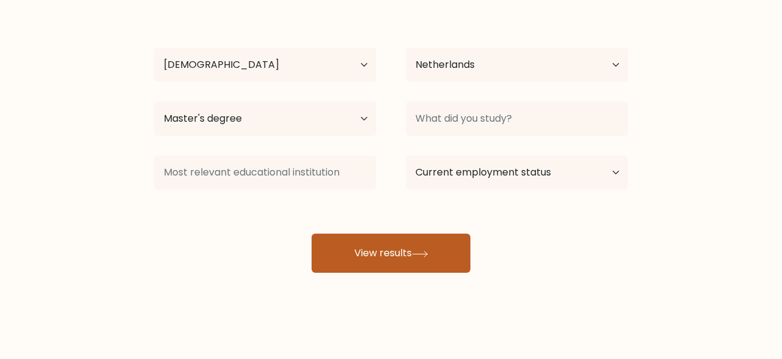
click at [410, 252] on button "View results" at bounding box center [391, 252] width 159 height 39
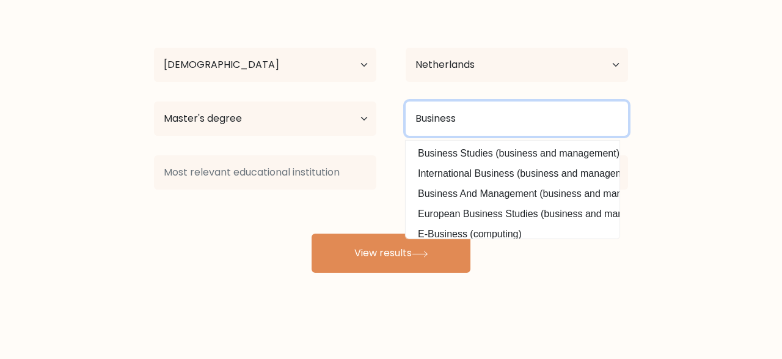
type input "Business"
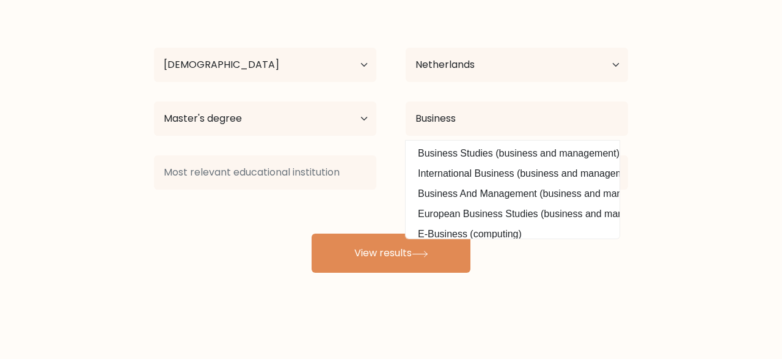
click at [348, 281] on div "Compare your results to your peers Georgia Charalambous Age Under 18 years old …" at bounding box center [391, 127] width 782 height 463
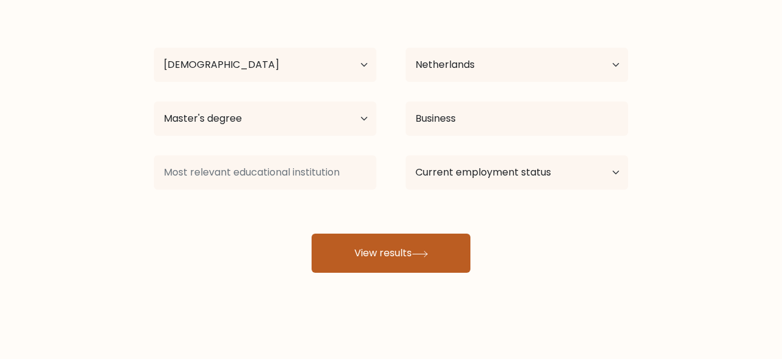
click at [372, 261] on button "View results" at bounding box center [391, 252] width 159 height 39
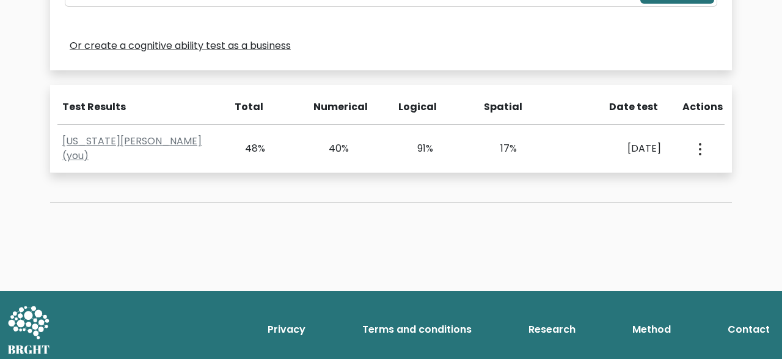
scroll to position [474, 0]
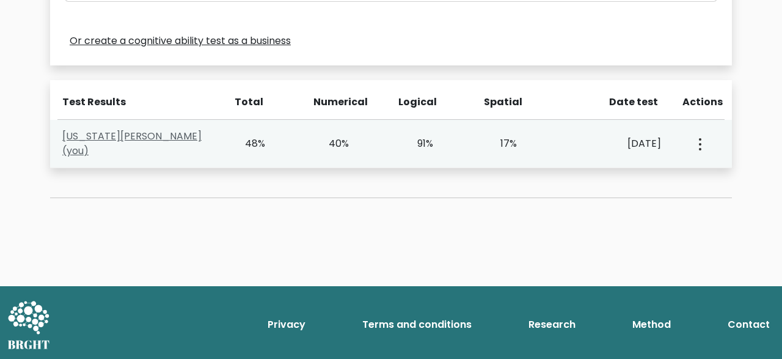
click at [146, 145] on link "[US_STATE][PERSON_NAME] (you)" at bounding box center [131, 143] width 139 height 29
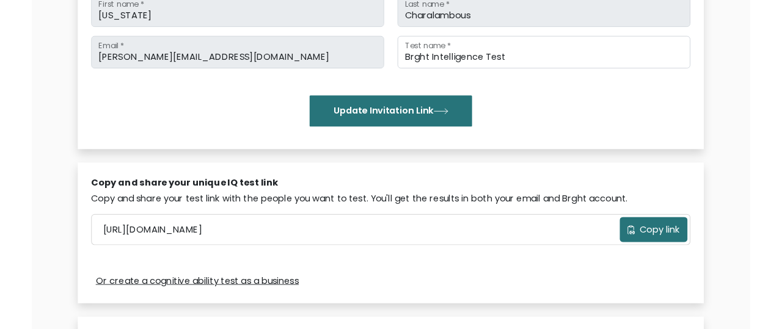
scroll to position [0, 0]
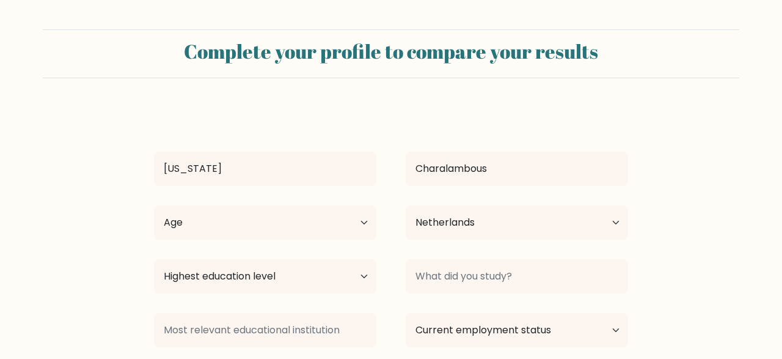
select select "NL"
